Goal: Register for event/course

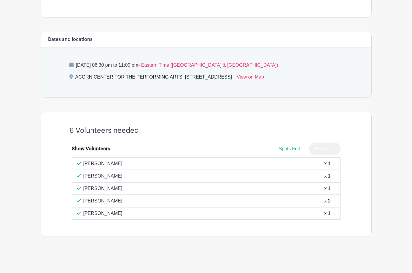
scroll to position [227, 0]
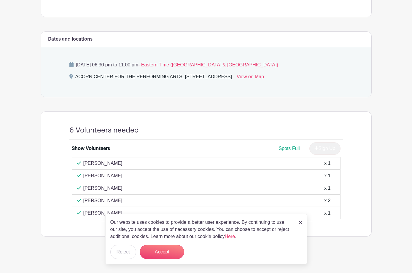
click at [300, 223] on img at bounding box center [301, 223] width 4 height 4
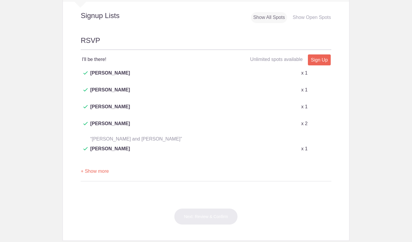
scroll to position [310, 0]
click at [321, 55] on link "Sign Up" at bounding box center [319, 60] width 23 height 11
type input "1"
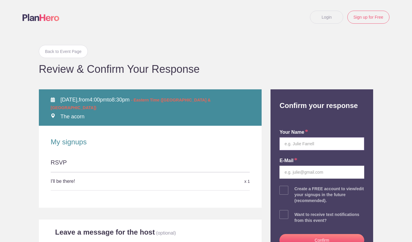
click at [293, 143] on input "text" at bounding box center [321, 144] width 85 height 13
type input "Marcus Ogilvie"
click at [287, 172] on input "email" at bounding box center [321, 172] width 85 height 13
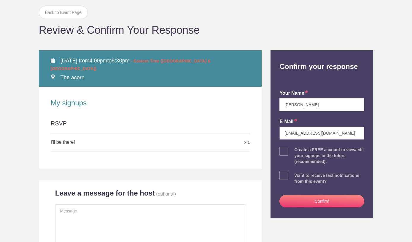
scroll to position [40, 0]
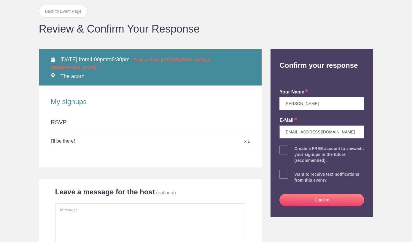
type input "marc@ogilviegroup.net"
click at [322, 197] on button "Confirm" at bounding box center [321, 200] width 85 height 12
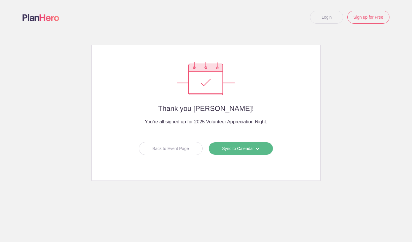
click at [241, 149] on link "Sync to Calendar" at bounding box center [240, 148] width 65 height 13
click at [231, 186] on link "Apple iCal" at bounding box center [238, 186] width 53 height 12
